Goal: Transaction & Acquisition: Purchase product/service

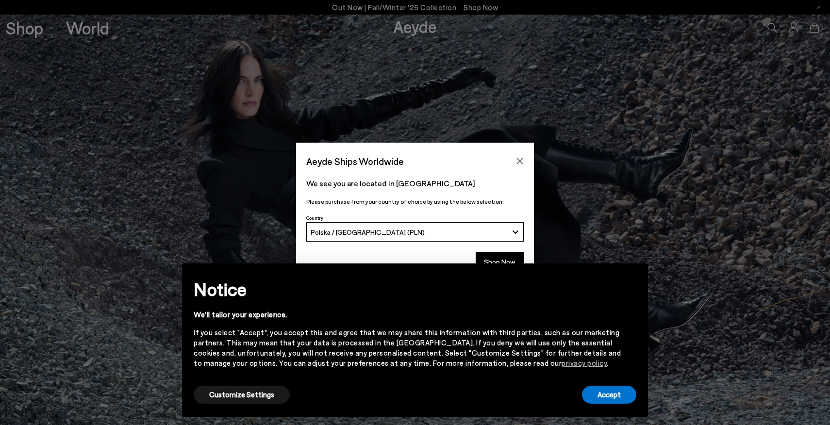
click at [498, 256] on div "× Notice We'll tailor your experience. If you select "Accept", you accept this …" at bounding box center [415, 340] width 482 height 169
click at [499, 263] on div "× Notice We'll tailor your experience. If you select "Accept", you accept this …" at bounding box center [415, 340] width 482 height 169
click at [612, 395] on button "Accept" at bounding box center [609, 395] width 54 height 18
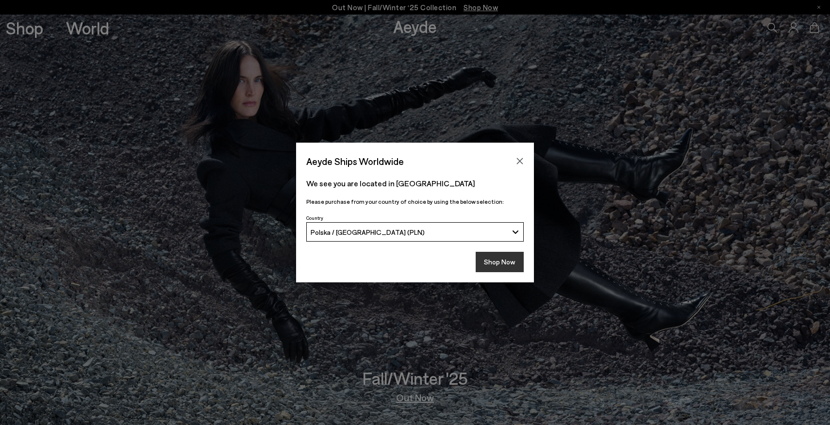
click at [498, 264] on button "Shop Now" at bounding box center [500, 262] width 48 height 20
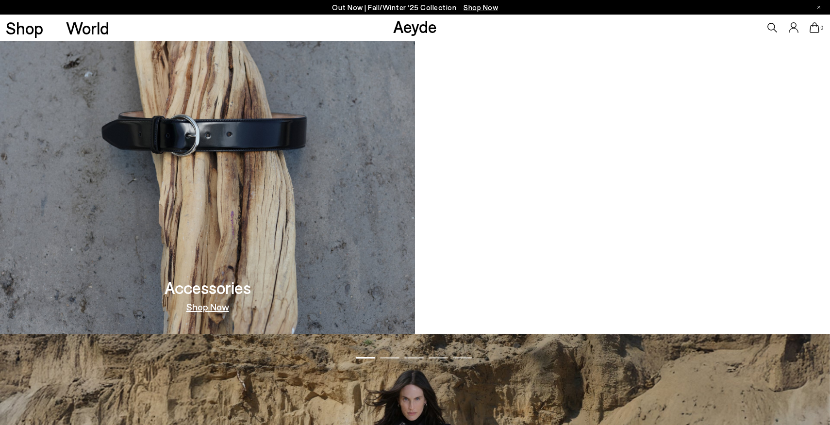
scroll to position [1133, 0]
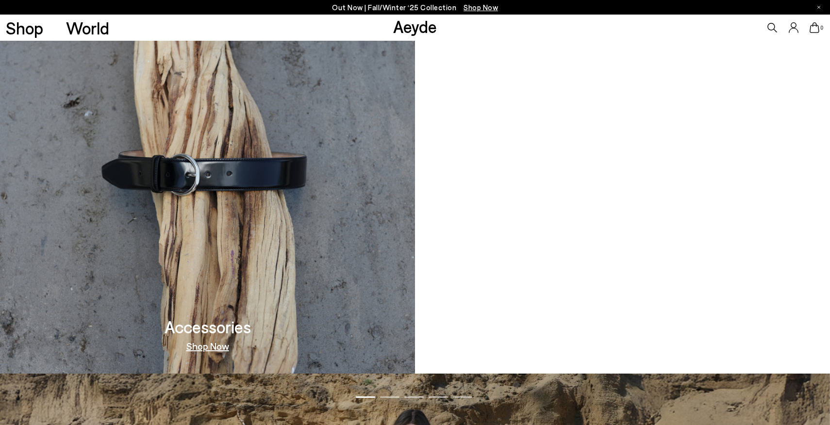
click at [622, 346] on link "Shop Now" at bounding box center [623, 346] width 43 height 10
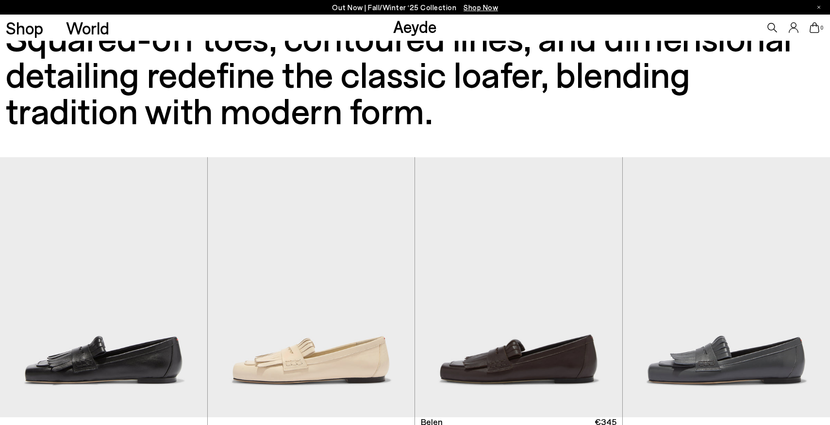
scroll to position [35, 0]
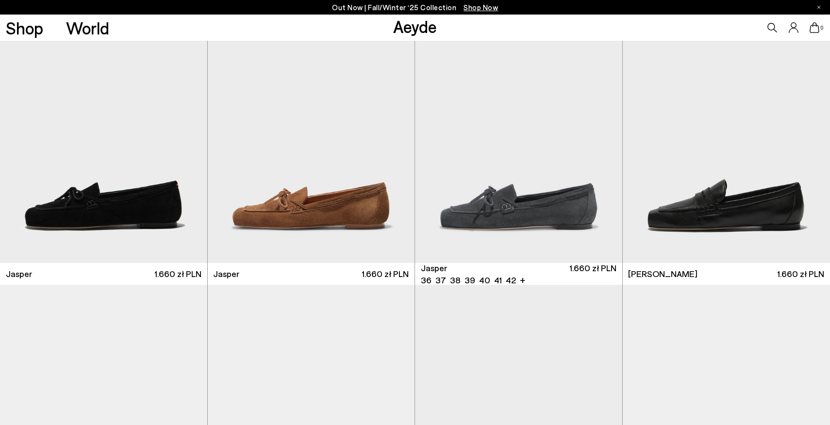
scroll to position [489, 0]
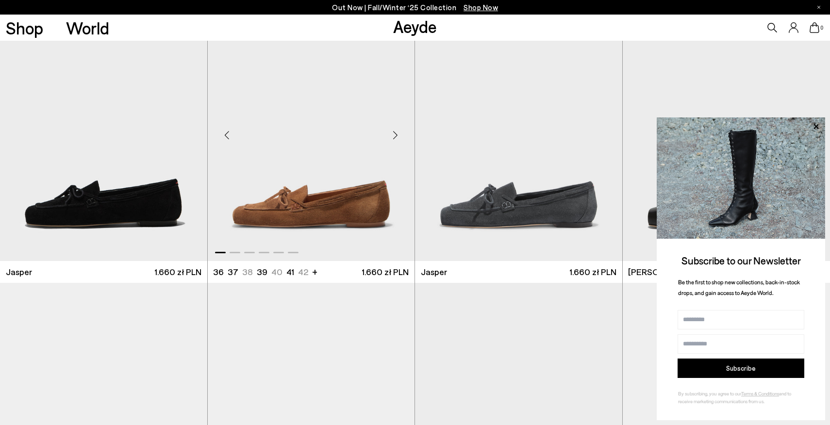
click at [326, 212] on img "1 / 6" at bounding box center [311, 131] width 207 height 260
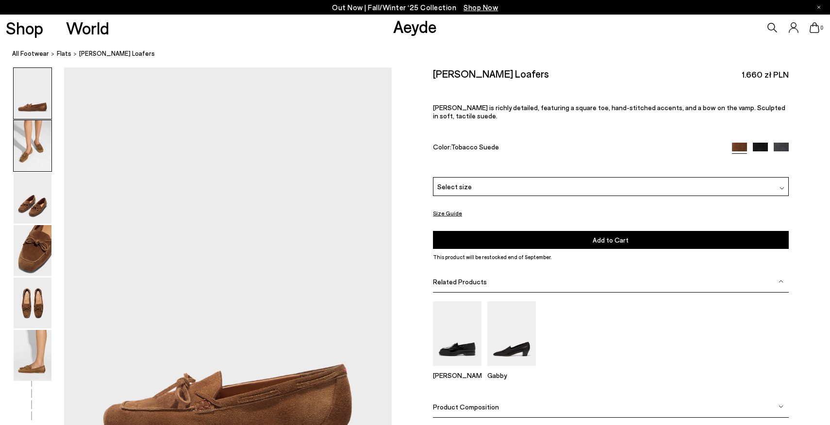
click at [36, 144] on img at bounding box center [33, 145] width 38 height 51
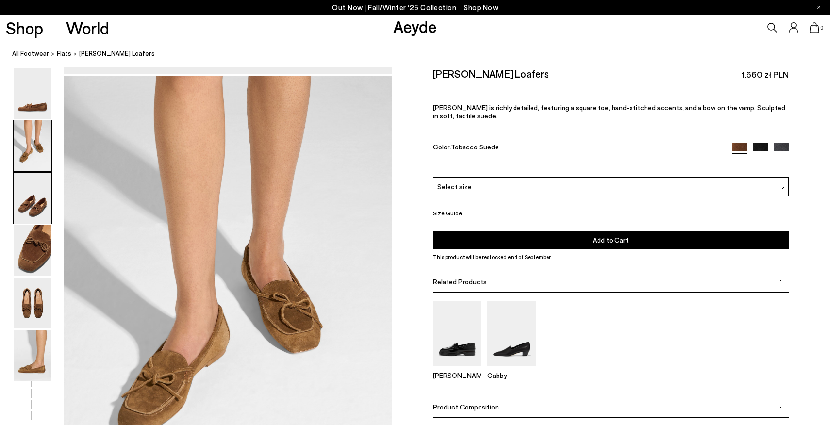
scroll to position [439, 0]
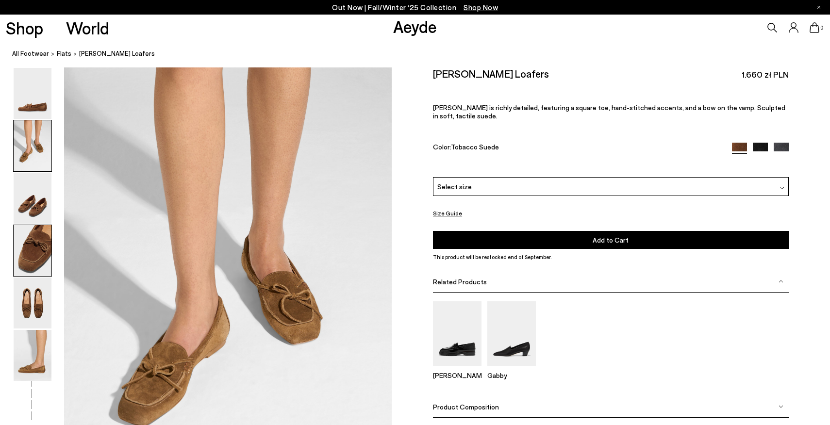
click at [40, 254] on img at bounding box center [33, 250] width 38 height 51
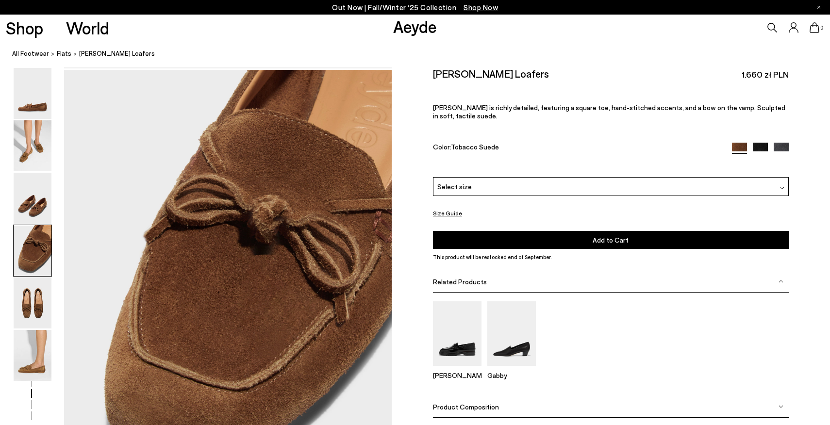
scroll to position [1315, 0]
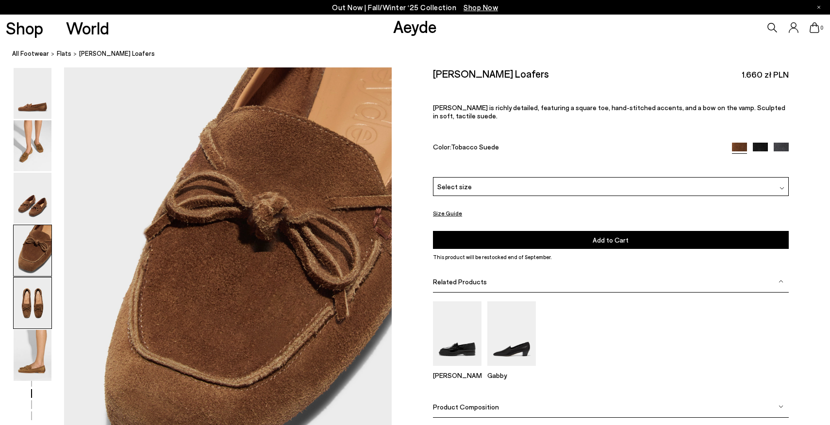
click at [32, 304] on img at bounding box center [33, 303] width 38 height 51
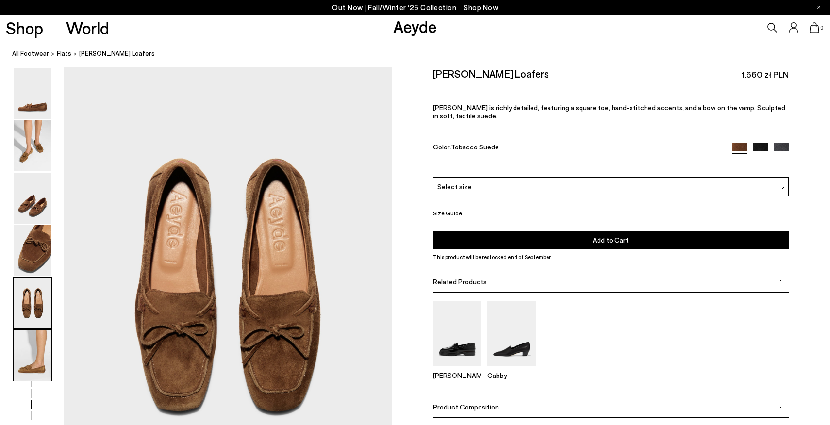
scroll to position [1754, 0]
click at [35, 355] on img at bounding box center [33, 355] width 38 height 51
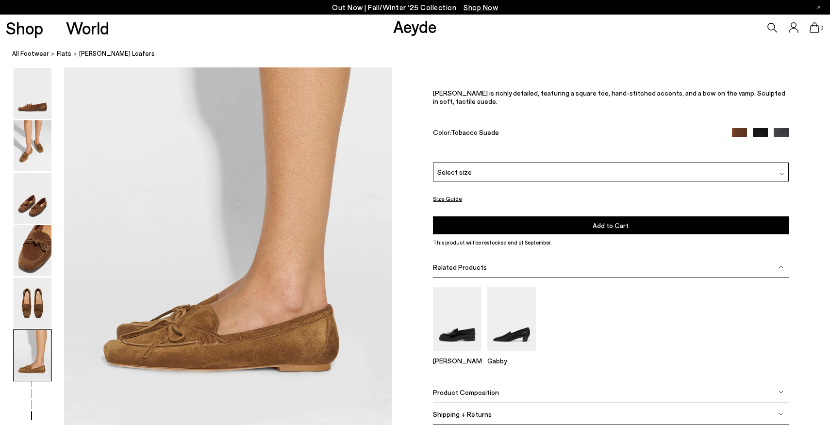
scroll to position [2258, 0]
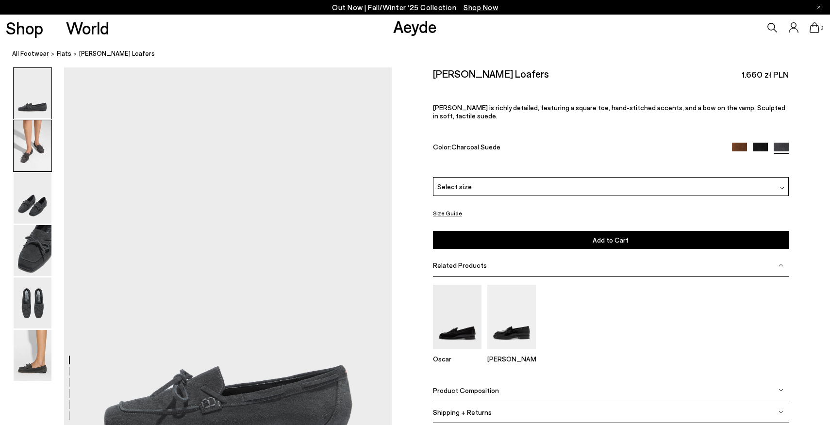
click at [29, 131] on img at bounding box center [33, 145] width 38 height 51
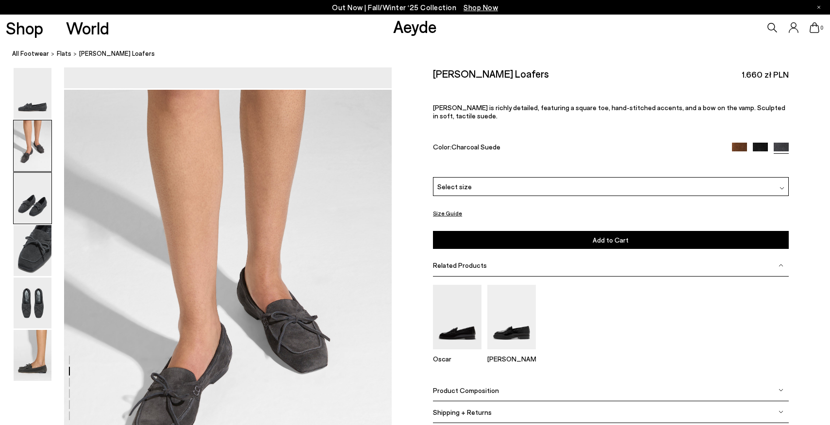
scroll to position [439, 0]
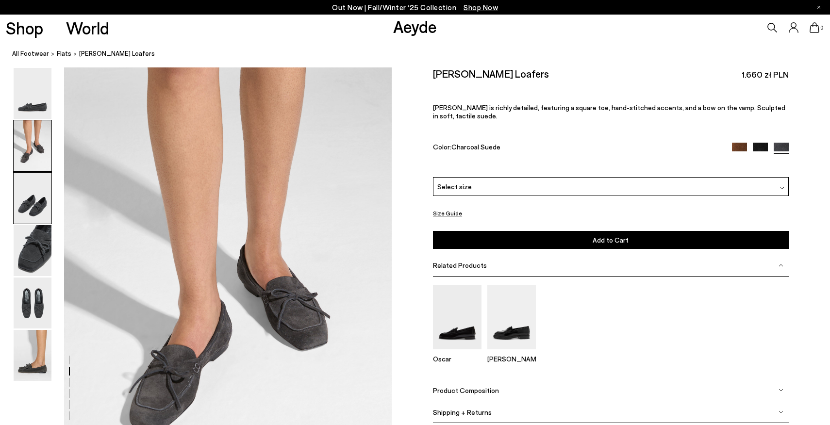
click at [46, 197] on img at bounding box center [33, 198] width 38 height 51
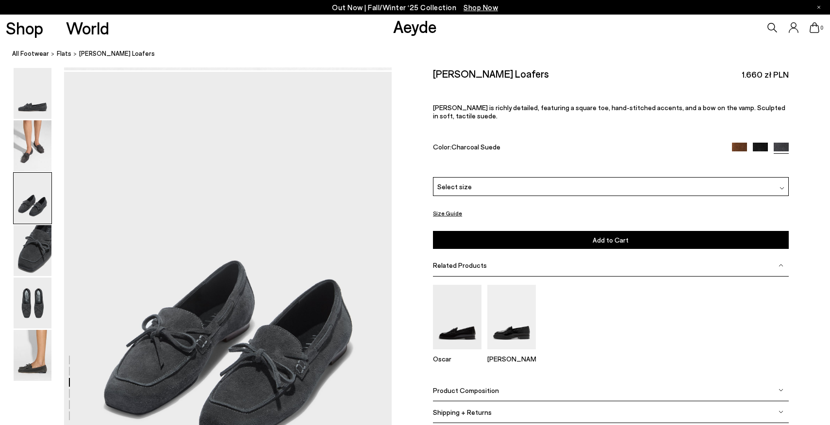
scroll to position [877, 0]
